Goal: Find specific page/section: Find specific page/section

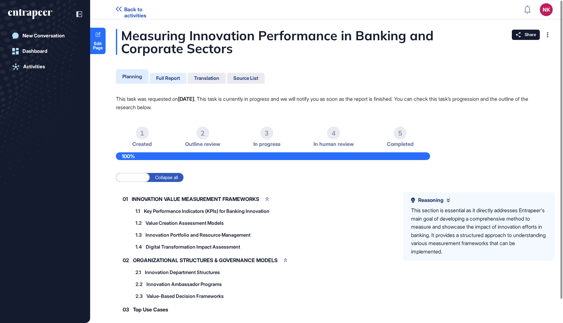
click at [172, 80] on div "Full Report" at bounding box center [168, 78] width 24 height 6
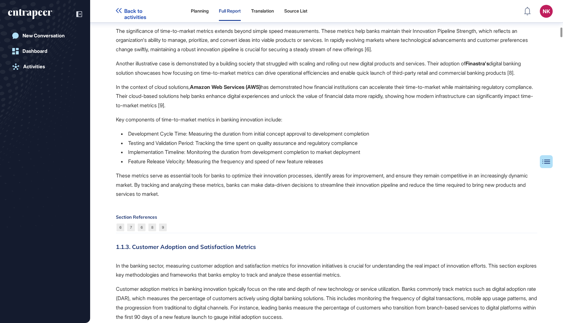
scroll to position [1840, 0]
